Goal: Check status

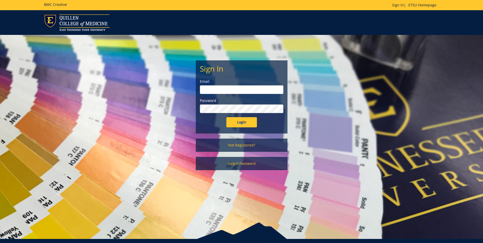
type input "weeksj@etsu.edu"
click at [243, 120] on input "Login" at bounding box center [241, 122] width 31 height 10
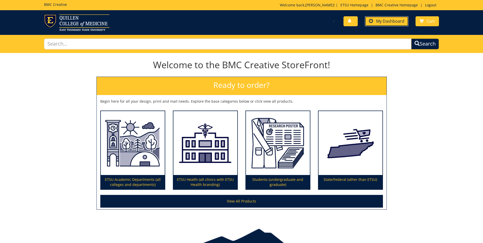
click at [379, 19] on span "My Dashboard" at bounding box center [390, 21] width 28 height 6
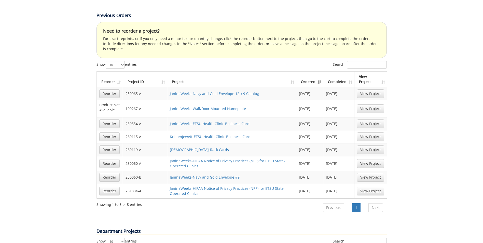
scroll to position [204, 0]
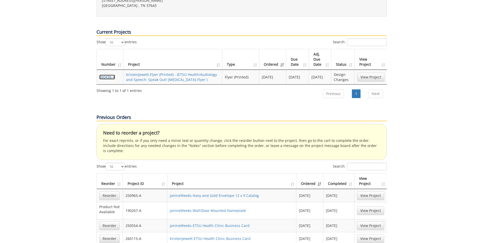
click at [107, 75] on link "260436-A" at bounding box center [107, 77] width 16 height 5
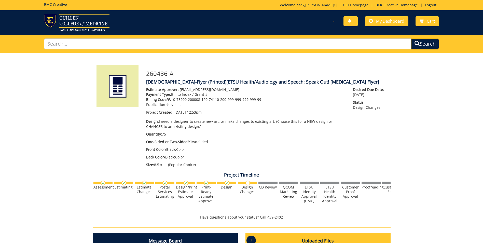
scroll to position [145, 0]
drag, startPoint x: 262, startPoint y: 100, endPoint x: 173, endPoint y: 100, distance: 89.1
click at [173, 100] on p "Billing Code/#: 10-75900-200008-120-74110-200-999-999-999-999-99" at bounding box center [245, 99] width 199 height 5
drag, startPoint x: 173, startPoint y: 100, endPoint x: 208, endPoint y: 99, distance: 35.4
drag, startPoint x: 208, startPoint y: 99, endPoint x: 190, endPoint y: 100, distance: 17.6
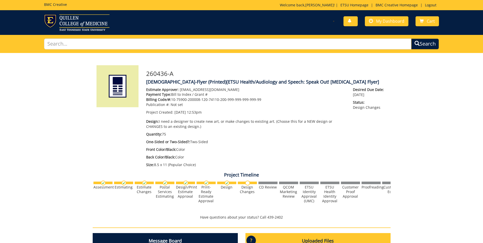
click at [182, 99] on p "Billing Code/#: 10-75900-200008-120-74110-200-999-999-999-999-99" at bounding box center [245, 99] width 199 height 5
drag, startPoint x: 261, startPoint y: 98, endPoint x: 171, endPoint y: 99, distance: 89.4
click at [171, 99] on p "Billing Code/#: 10-75900-200008-120-74110-200-999-999-999-999-99" at bounding box center [245, 99] width 199 height 5
drag, startPoint x: 171, startPoint y: 99, endPoint x: 189, endPoint y: 98, distance: 17.3
copy p "10-75900-200008-120-74110-200-999-999-999-999-99"
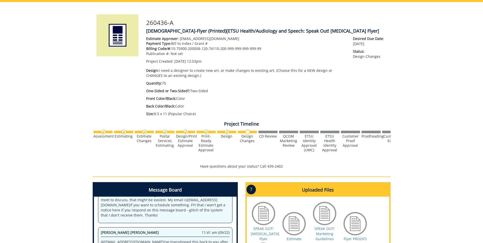
scroll to position [0, 0]
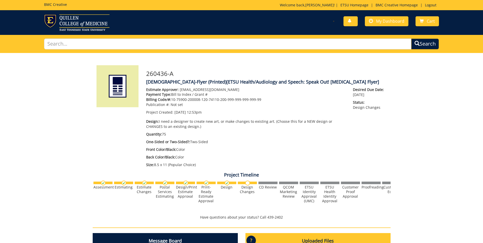
copy p "10-75900-200008-120-74110-200-999-999-999-999-99"
